Goal: Use online tool/utility: Utilize a website feature to perform a specific function

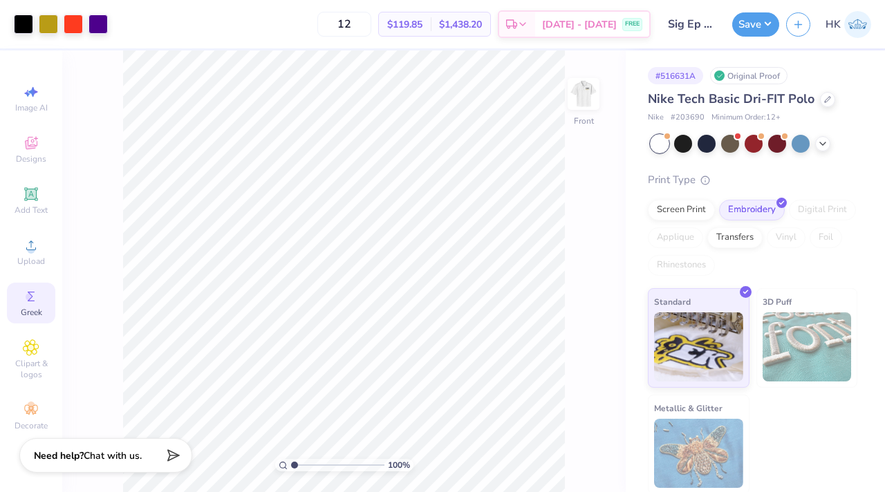
scroll to position [262, 0]
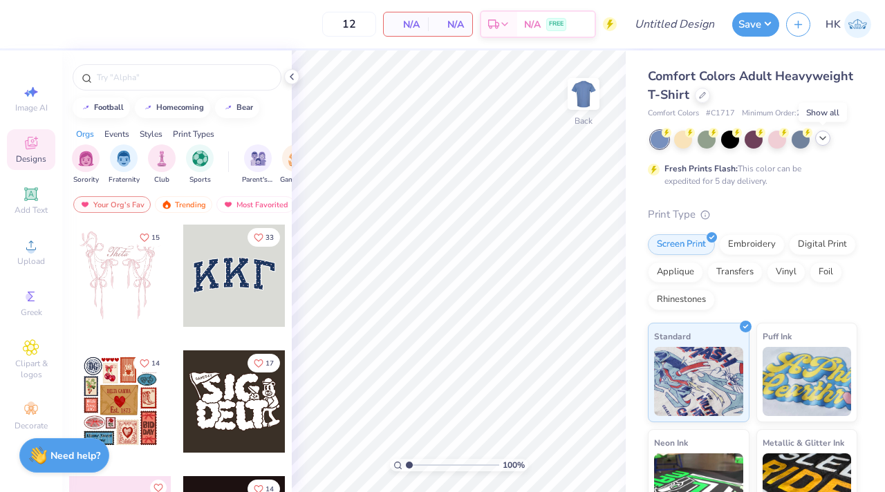
click at [826, 137] on icon at bounding box center [823, 138] width 11 height 11
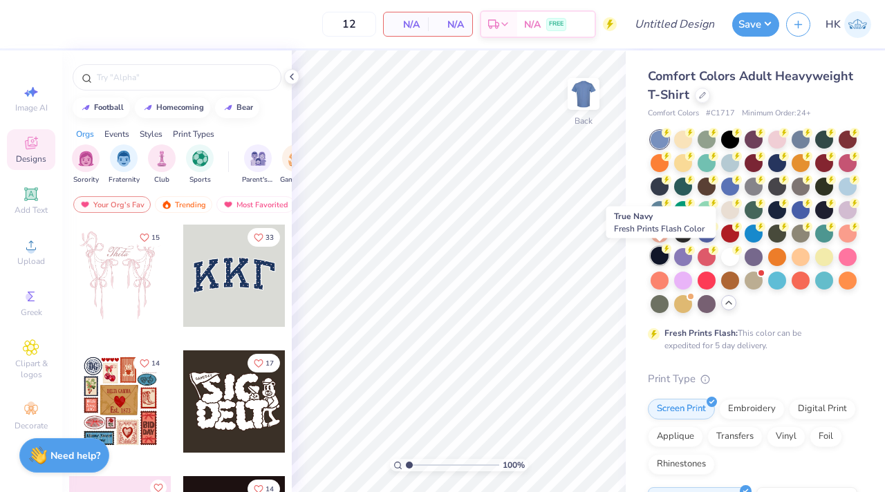
click at [659, 259] on div at bounding box center [660, 256] width 18 height 18
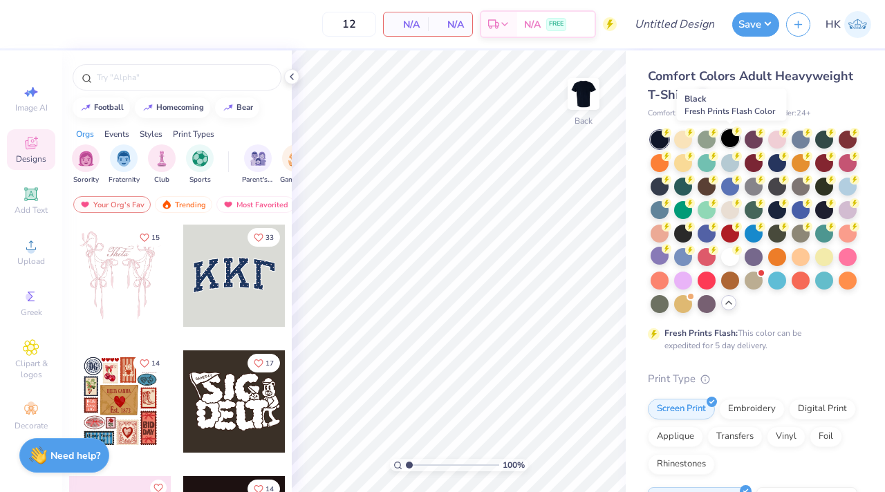
click at [732, 138] on div at bounding box center [730, 138] width 18 height 18
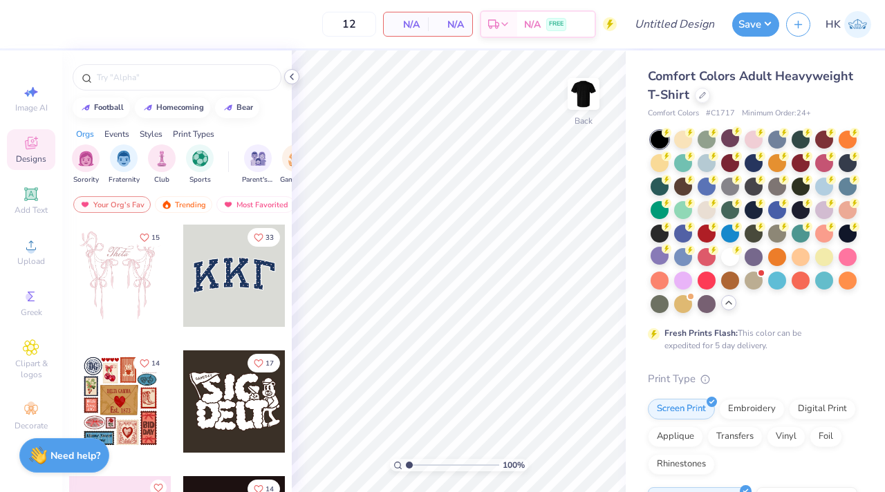
click at [293, 77] on icon at bounding box center [291, 76] width 11 height 11
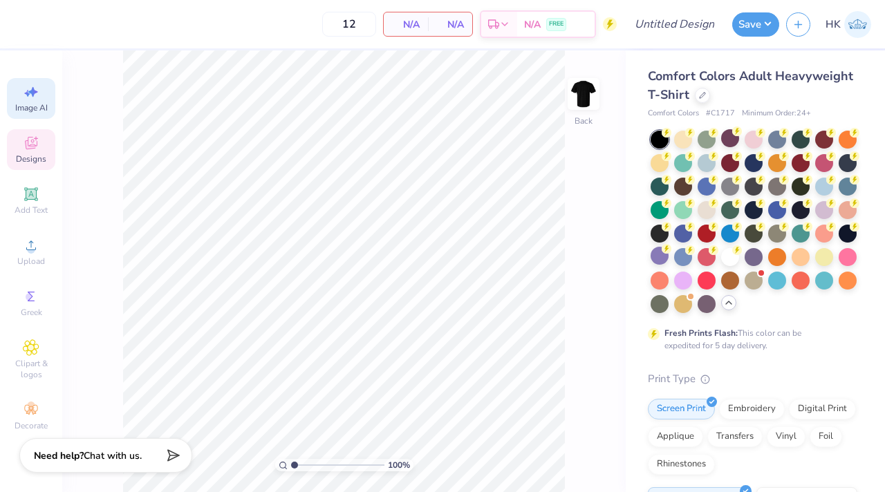
click at [28, 101] on div "Image AI" at bounding box center [31, 98] width 48 height 41
select select "4"
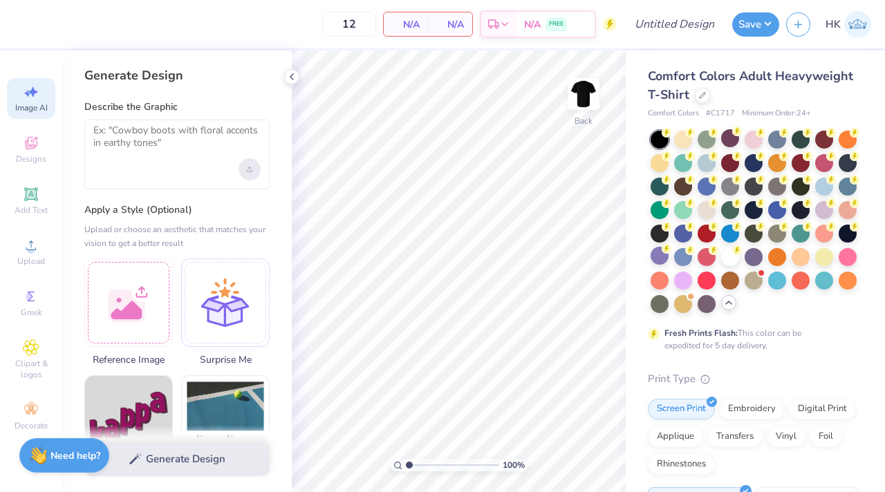
click at [248, 167] on icon "Upload image" at bounding box center [250, 170] width 6 height 6
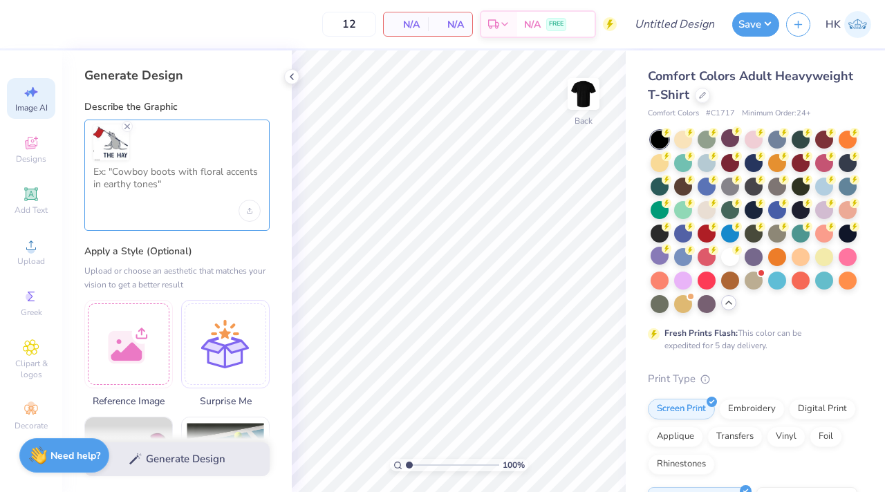
click at [128, 185] on textarea at bounding box center [176, 183] width 167 height 35
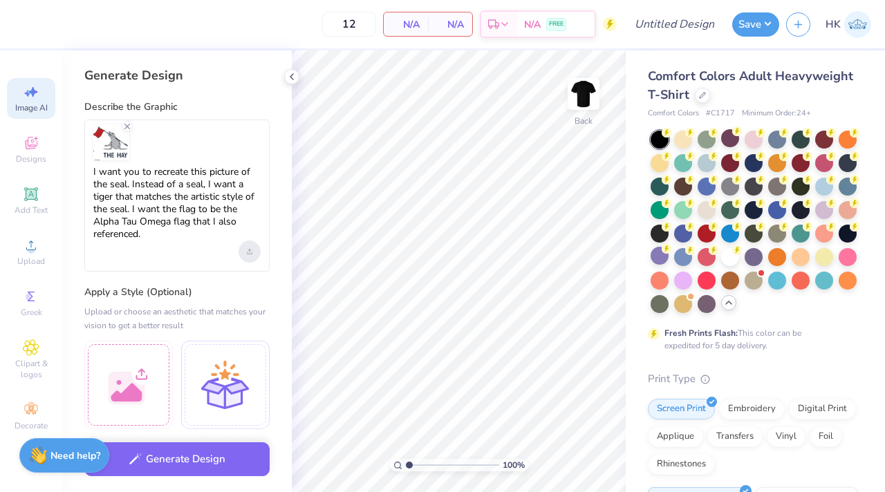
click at [252, 259] on div "Upload image" at bounding box center [250, 252] width 22 height 22
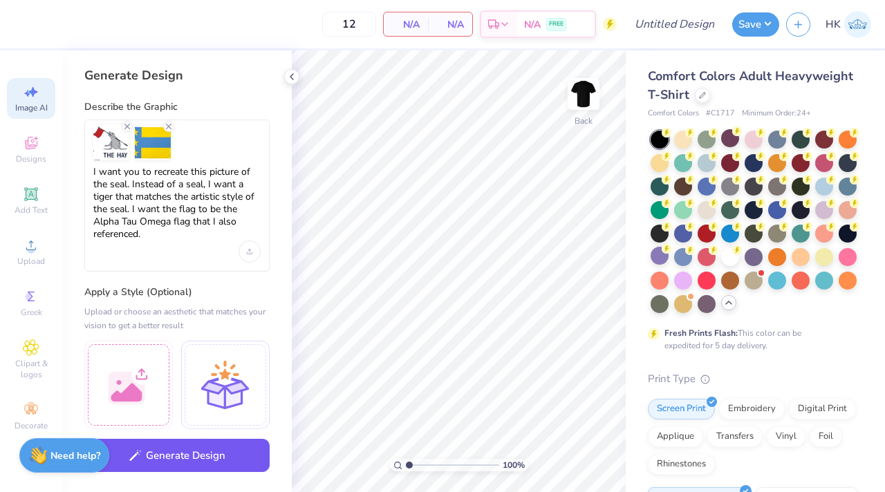
click at [176, 461] on button "Generate Design" at bounding box center [176, 456] width 185 height 34
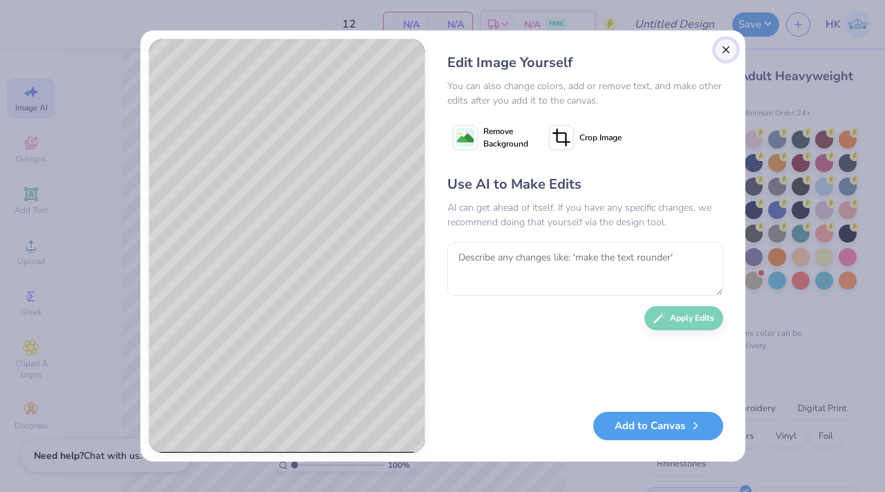
click at [725, 52] on button "Close" at bounding box center [726, 50] width 22 height 22
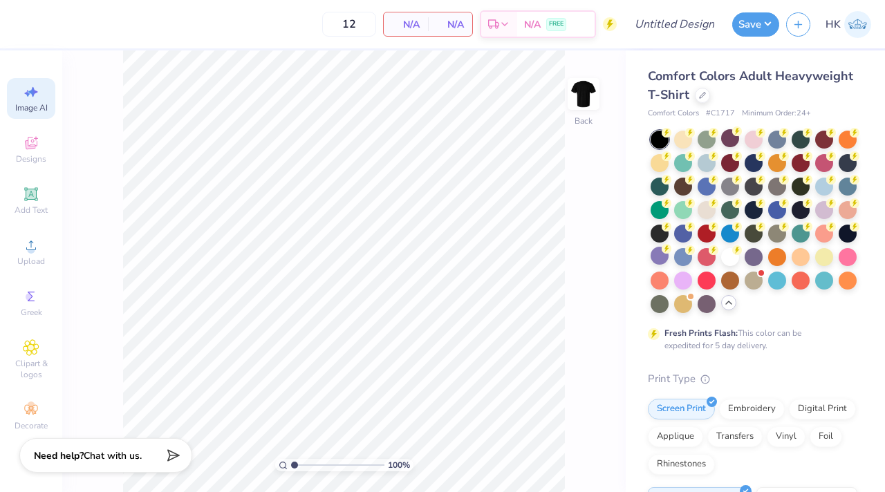
scroll to position [0, 31]
click at [43, 91] on div "Image AI" at bounding box center [31, 98] width 48 height 41
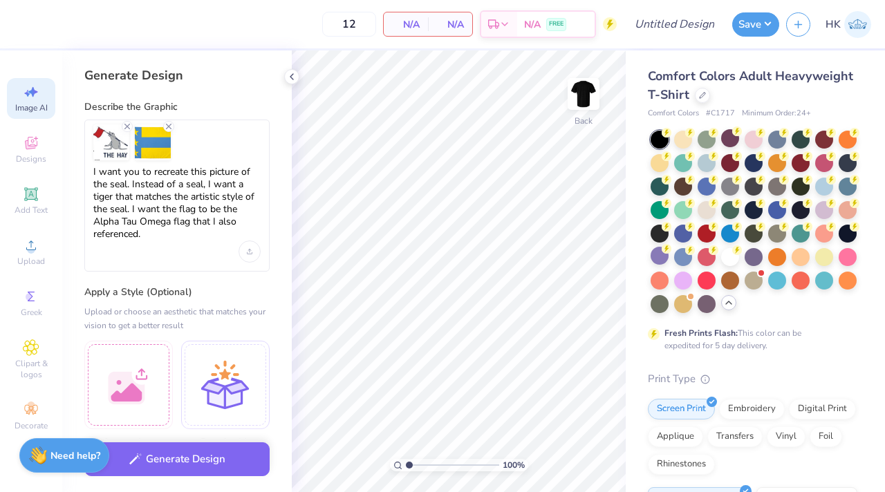
scroll to position [0, 0]
click at [133, 209] on textarea "I want you to recreate this picture of the seal. Instead of a seal, I want a ti…" at bounding box center [176, 203] width 167 height 75
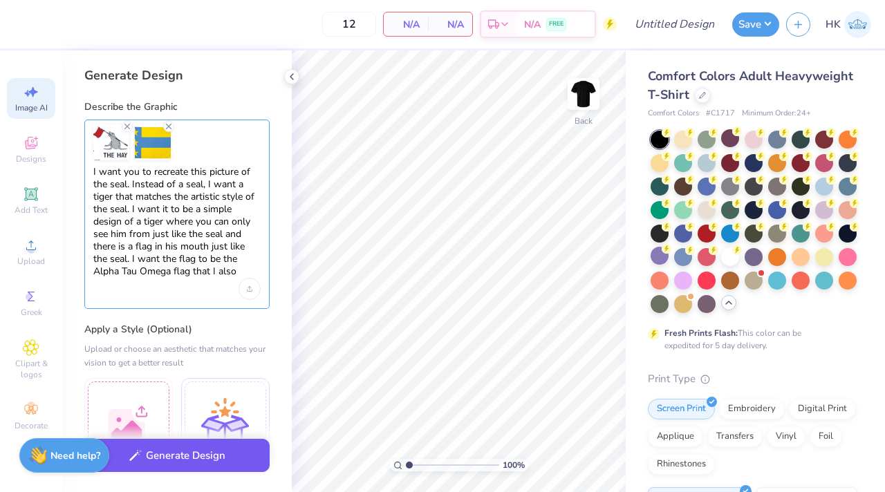
type textarea "I want you to recreate this picture of the seal. Instead of a seal, I want a ti…"
click at [184, 450] on button "Generate Design" at bounding box center [176, 456] width 185 height 34
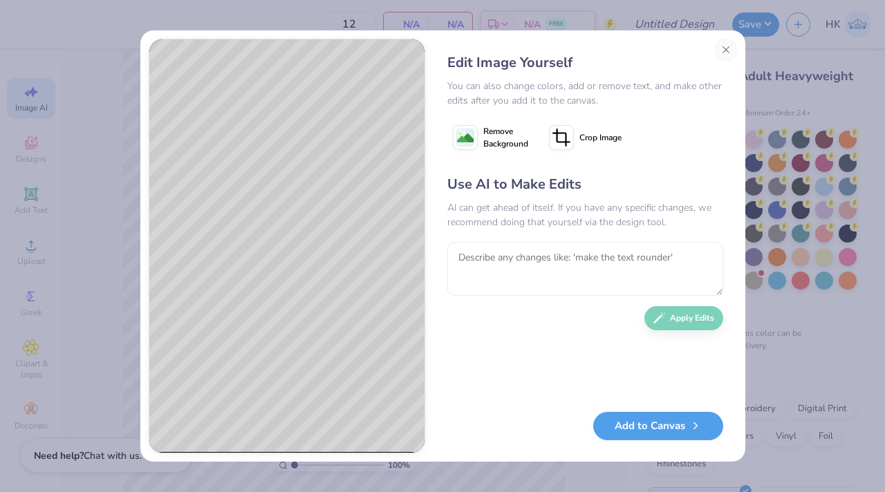
select select "4"
